Goal: Task Accomplishment & Management: Complete application form

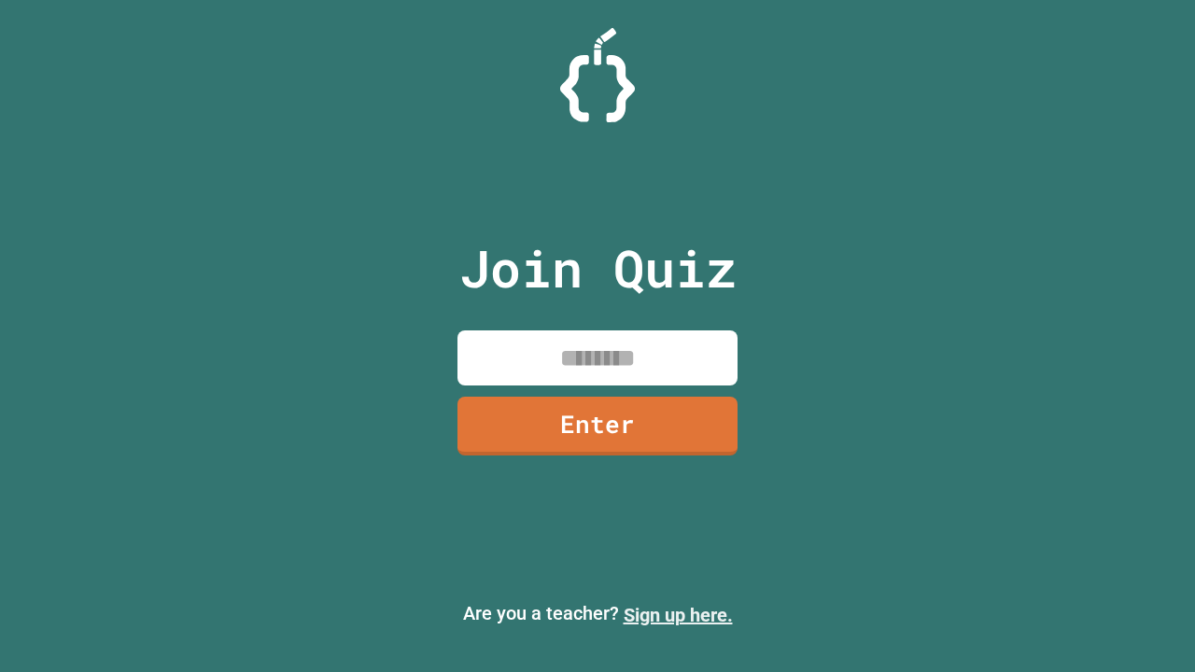
click at [678, 615] on link "Sign up here." at bounding box center [677, 615] width 109 height 22
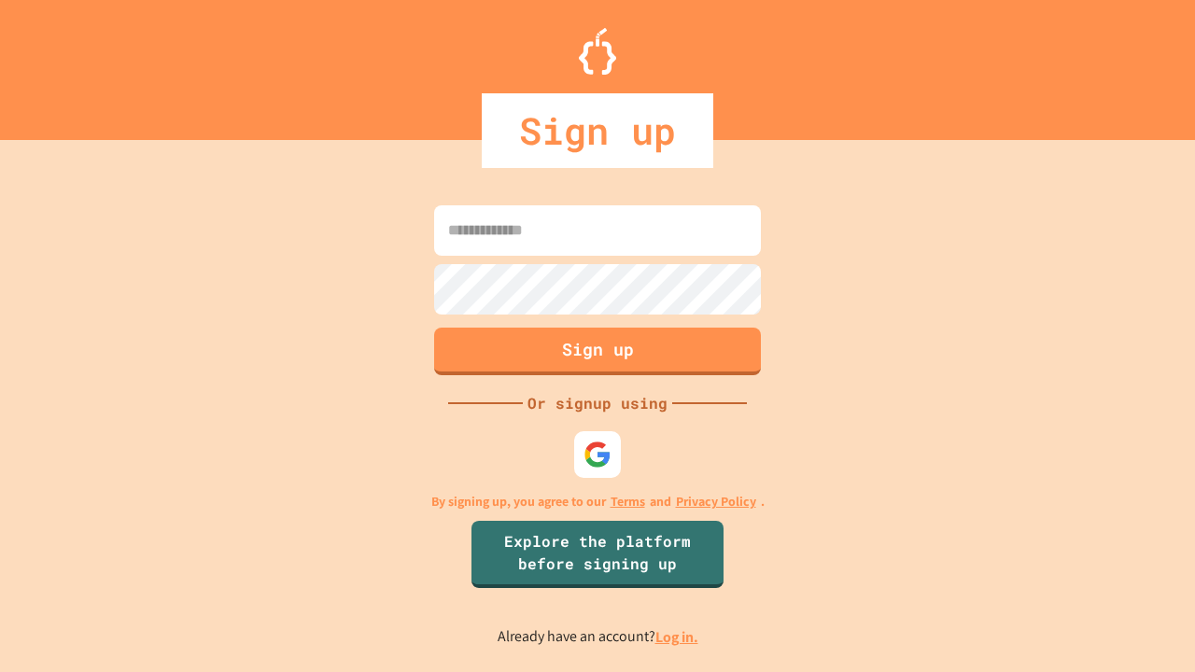
click at [678, 637] on link "Log in." at bounding box center [676, 637] width 43 height 20
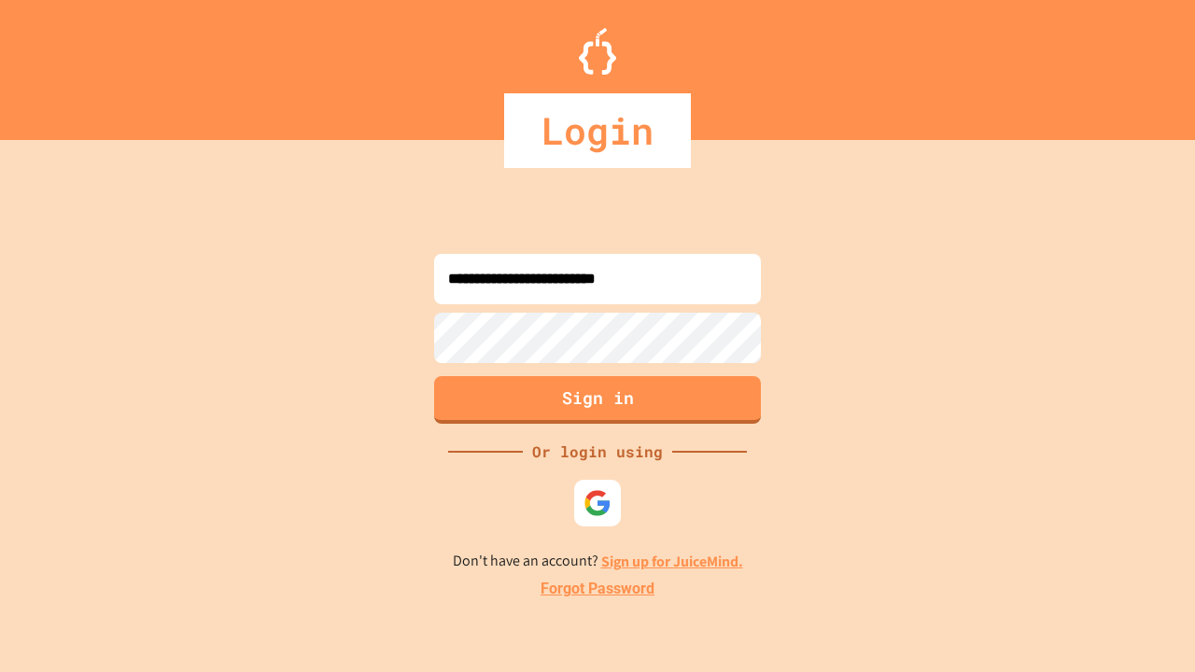
type input "**********"
